Goal: Task Accomplishment & Management: Manage account settings

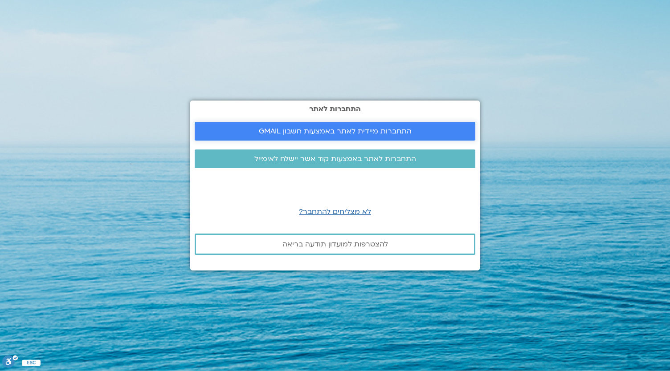
click at [395, 131] on span "התחברות מיידית לאתר באמצעות חשבון GMAIL" at bounding box center [335, 131] width 153 height 8
click at [406, 131] on span "התחברות מיידית לאתר באמצעות חשבון GMAIL" at bounding box center [335, 131] width 153 height 8
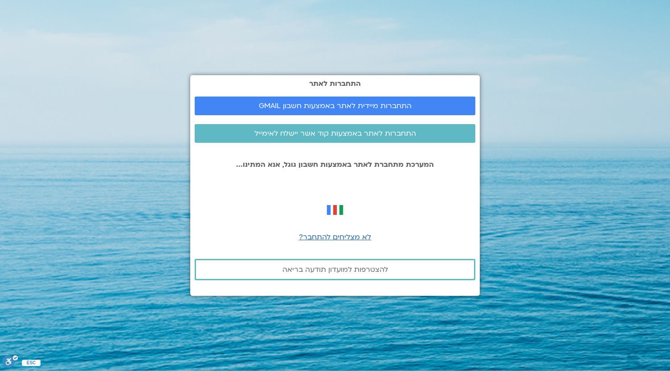
click at [632, 205] on section "התחברות לאתר התחברות מיידית לאתר באמצעות חשבון GMAIL התחברות לאתר באמצעות קוד א…" at bounding box center [335, 185] width 670 height 371
click at [621, 316] on section "התחברות לאתר התחברות מיידית לאתר באמצעות חשבון GMAIL התחברות לאתר באמצעות קוד א…" at bounding box center [335, 185] width 670 height 371
click at [311, 239] on span "לא מצליחים להתחבר?" at bounding box center [335, 238] width 72 height 10
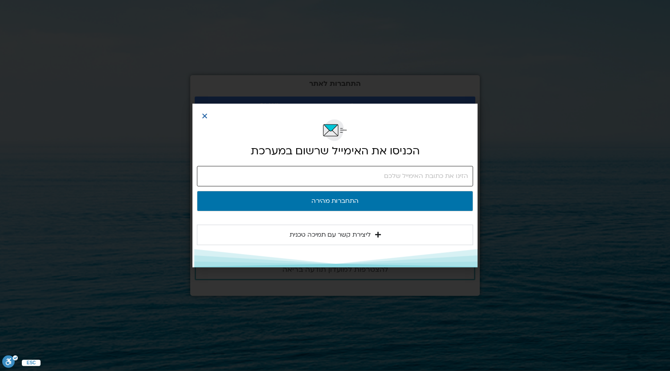
click at [312, 176] on input "email" at bounding box center [335, 176] width 276 height 20
type input "[EMAIL_ADDRESS][DOMAIN_NAME]"
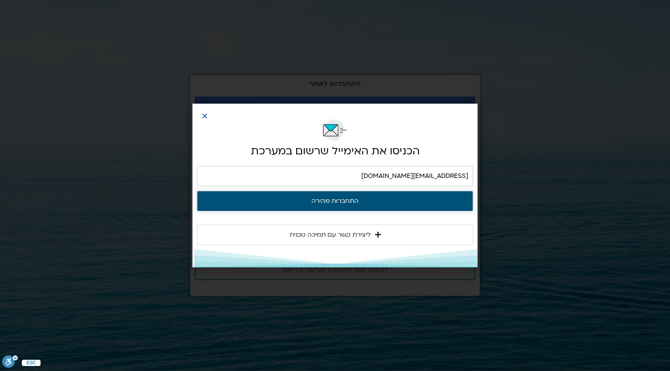
click at [319, 194] on button "התחברות מהירה" at bounding box center [335, 201] width 276 height 20
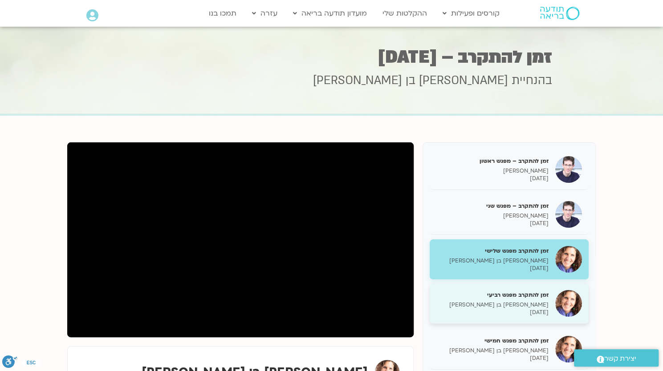
click at [519, 306] on p "שאנייה כהן בן חיים" at bounding box center [493, 306] width 112 height 8
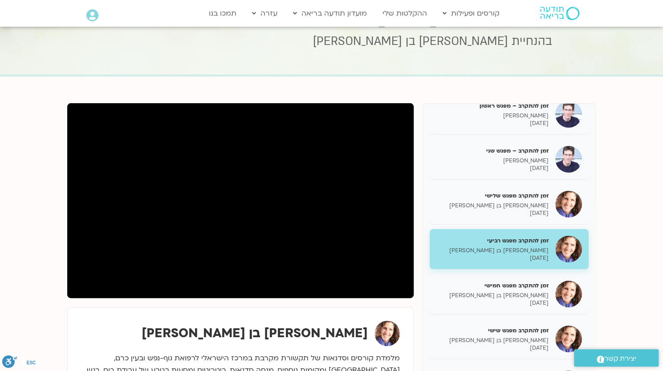
scroll to position [39, 0]
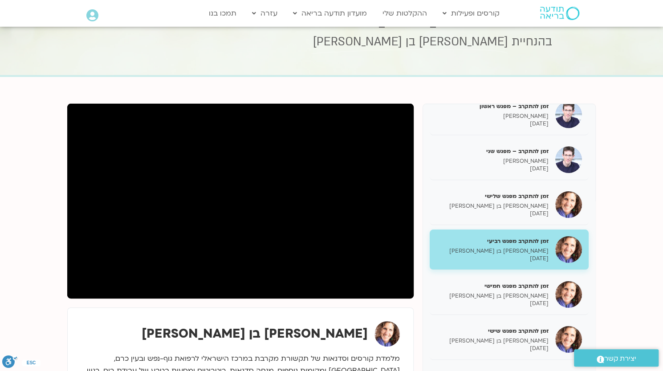
click at [138, 42] on h3 "בהנחיית שאנייה כהן בן חיים וערן טייכר" at bounding box center [331, 42] width 441 height 16
